Goal: Task Accomplishment & Management: Use online tool/utility

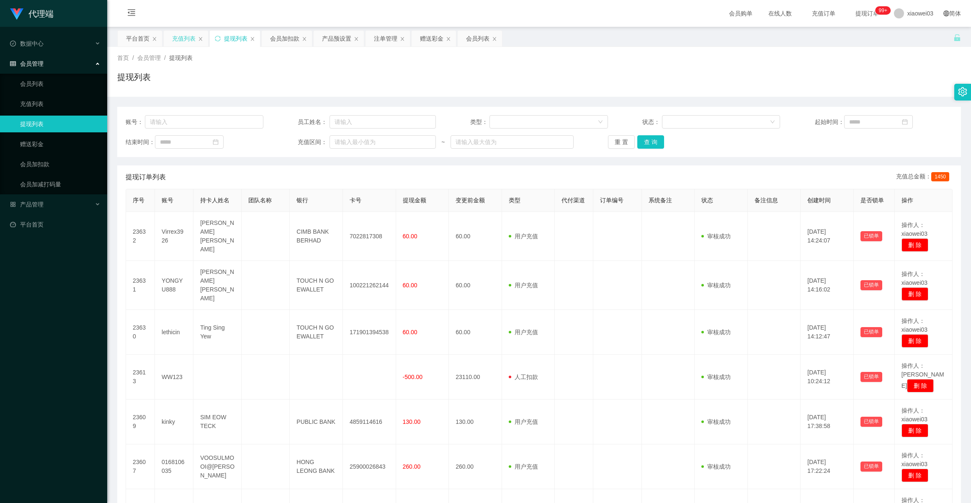
click at [183, 36] on div "充值列表" at bounding box center [183, 39] width 23 height 16
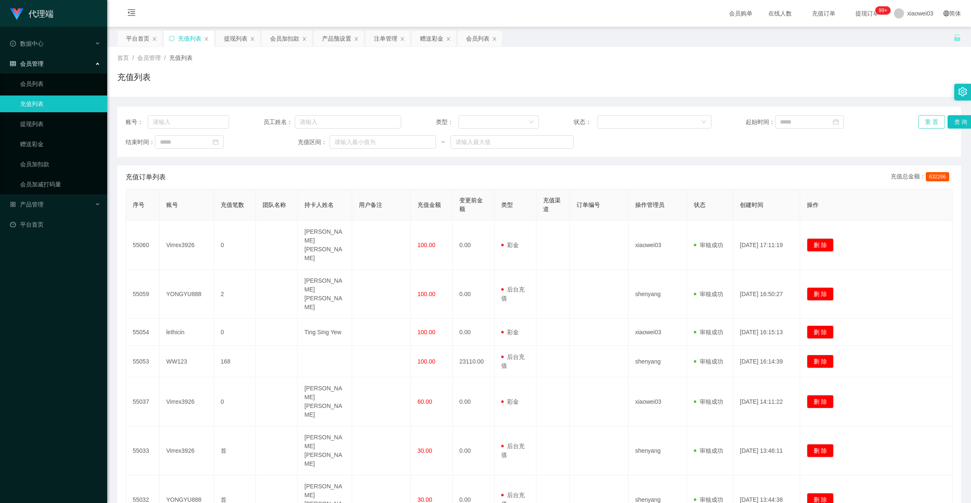
click at [923, 122] on button "重 置" at bounding box center [931, 121] width 27 height 13
click at [54, 142] on link "赠送彩金" at bounding box center [60, 144] width 80 height 17
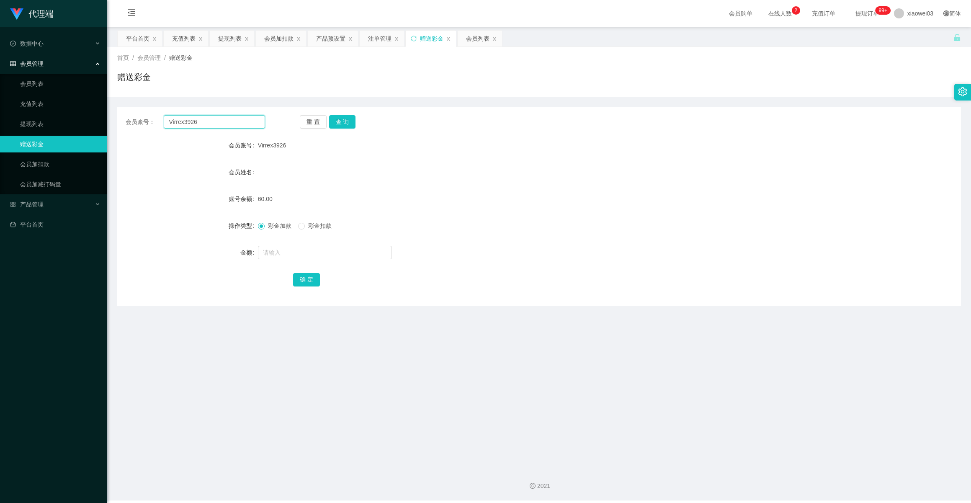
click at [224, 123] on input "Virrex3926" at bounding box center [214, 121] width 101 height 13
click at [310, 122] on button "重 置" at bounding box center [313, 121] width 27 height 13
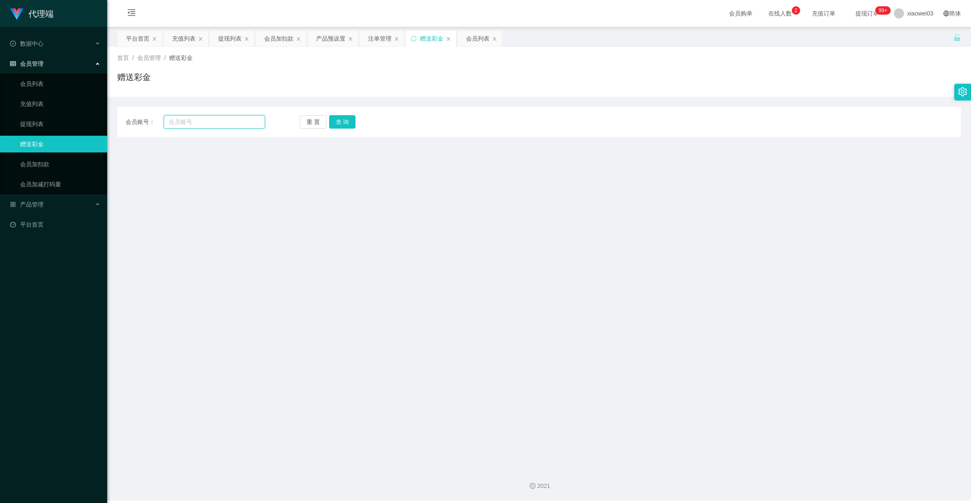
click at [224, 122] on input "text" at bounding box center [214, 121] width 101 height 13
paste input "Virrex3926"
type input "Virrex3926"
click at [344, 123] on button "查 询" at bounding box center [342, 121] width 27 height 13
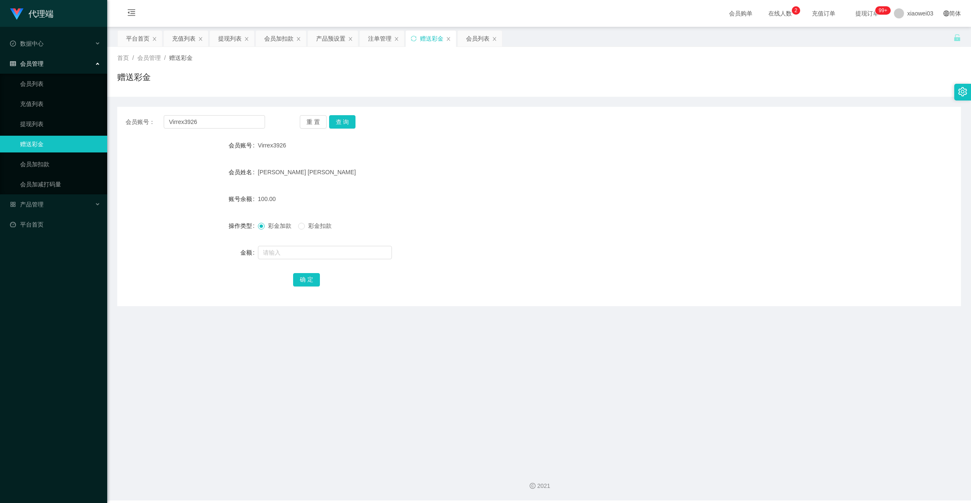
click at [433, 164] on div "[PERSON_NAME] [PERSON_NAME]" at bounding box center [504, 172] width 492 height 17
click at [593, 204] on div "100.00" at bounding box center [504, 199] width 492 height 17
click at [312, 120] on button "重 置" at bounding box center [313, 121] width 27 height 13
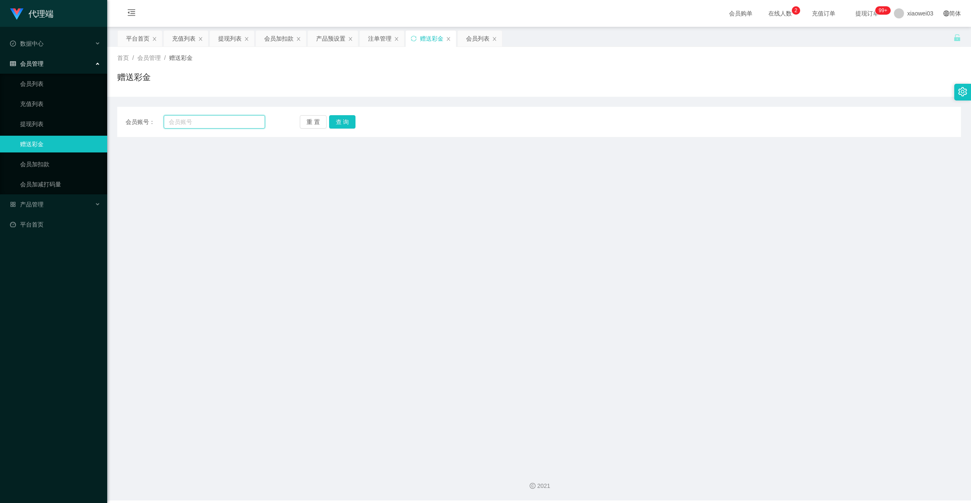
click at [213, 127] on input "text" at bounding box center [214, 121] width 101 height 13
click at [185, 122] on input "text" at bounding box center [214, 121] width 101 height 13
paste input "Virrex3926"
type input "Virrex3926"
click at [338, 123] on button "查 询" at bounding box center [342, 121] width 27 height 13
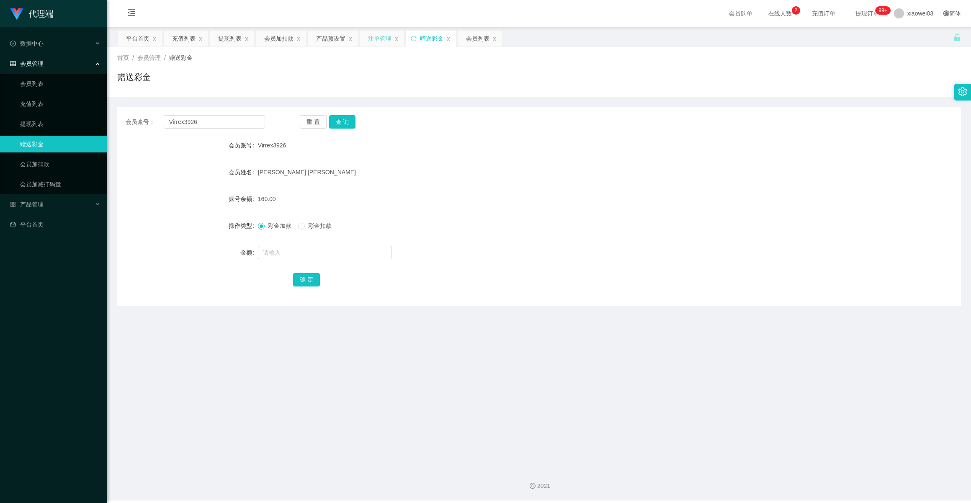
click at [372, 36] on div "注单管理" at bounding box center [379, 39] width 23 height 16
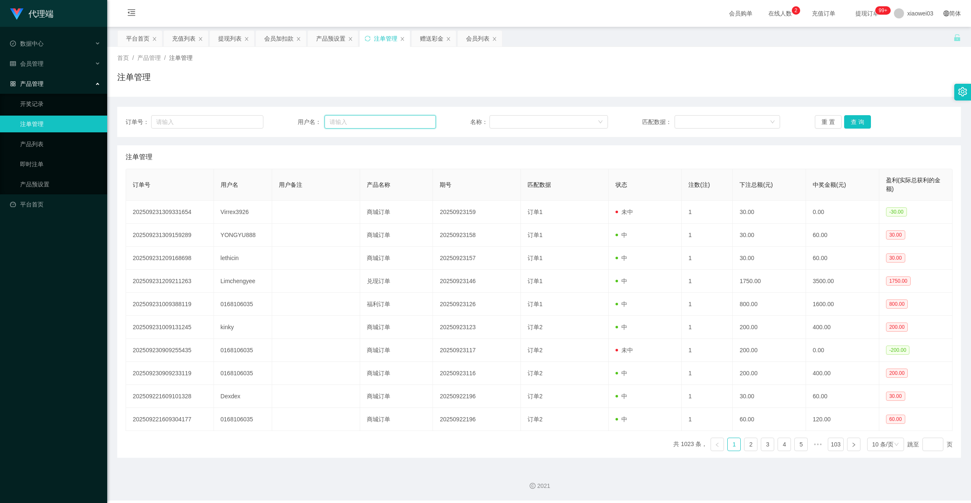
click at [337, 117] on input "text" at bounding box center [380, 121] width 111 height 13
paste input "Virrex3926"
type input "Virrex3926"
click at [858, 119] on button "查 询" at bounding box center [857, 121] width 27 height 13
